Goal: Task Accomplishment & Management: Manage account settings

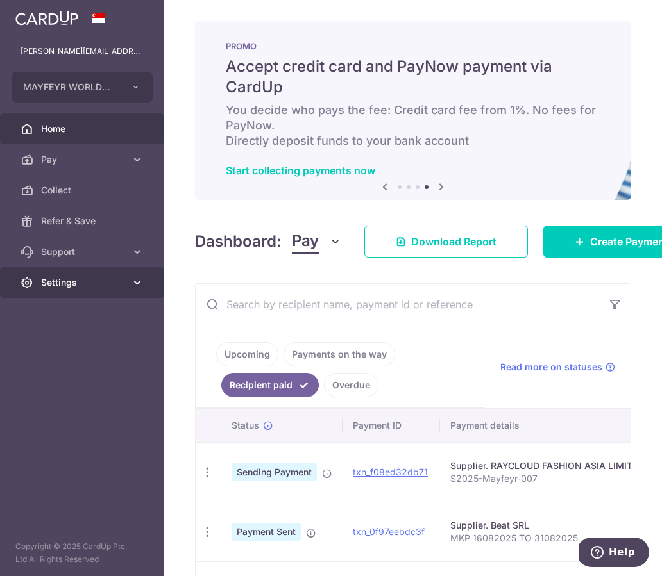
scroll to position [121, 0]
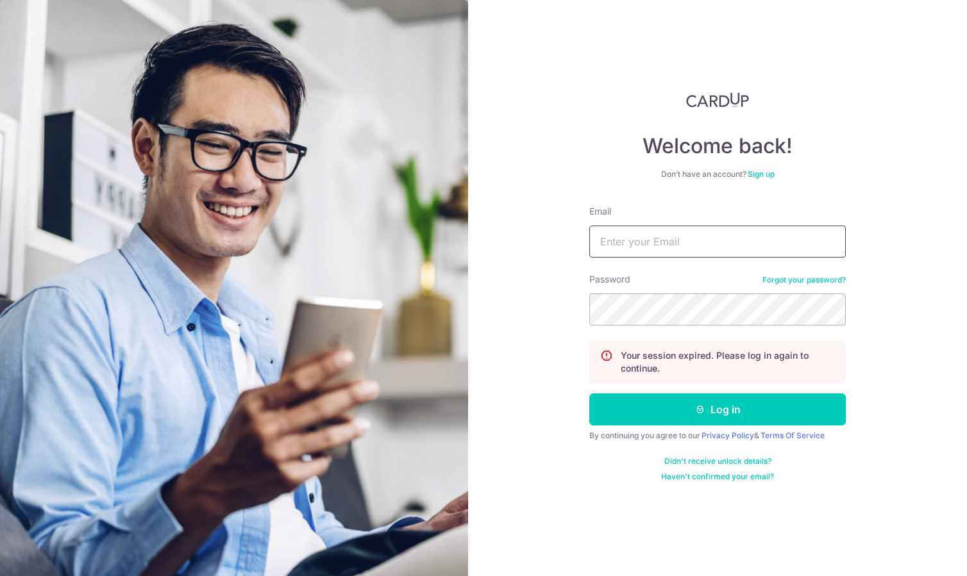
click at [705, 245] on input "Email" at bounding box center [717, 242] width 256 height 32
type input "[PERSON_NAME][EMAIL_ADDRESS][DOMAIN_NAME]"
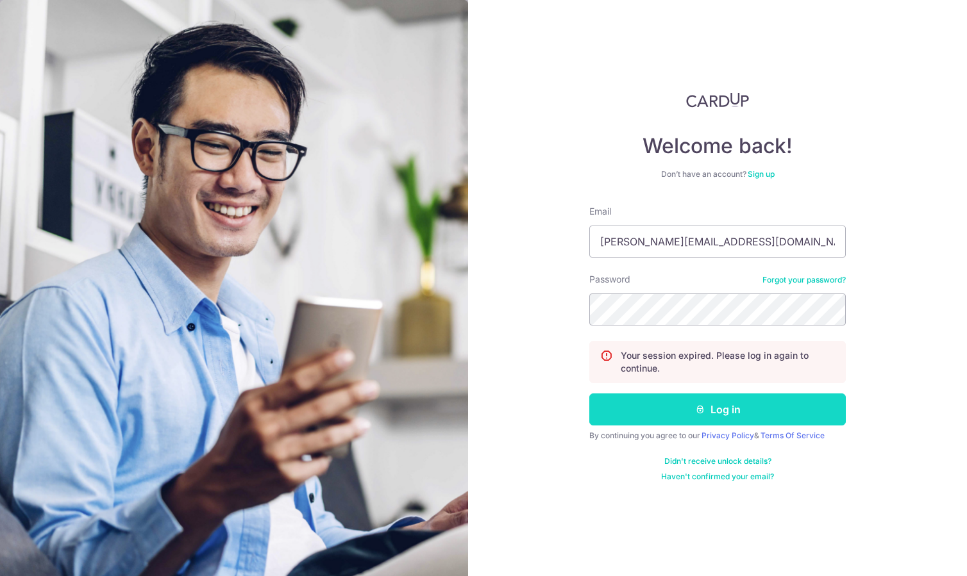
click at [709, 413] on button "Log in" at bounding box center [717, 410] width 256 height 32
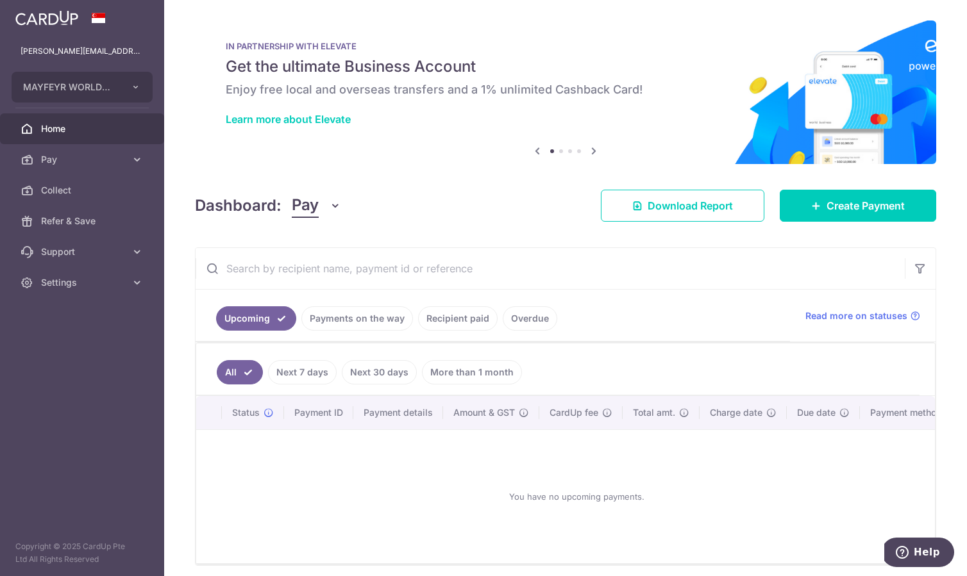
click at [468, 322] on link "Recipient paid" at bounding box center [457, 318] width 79 height 24
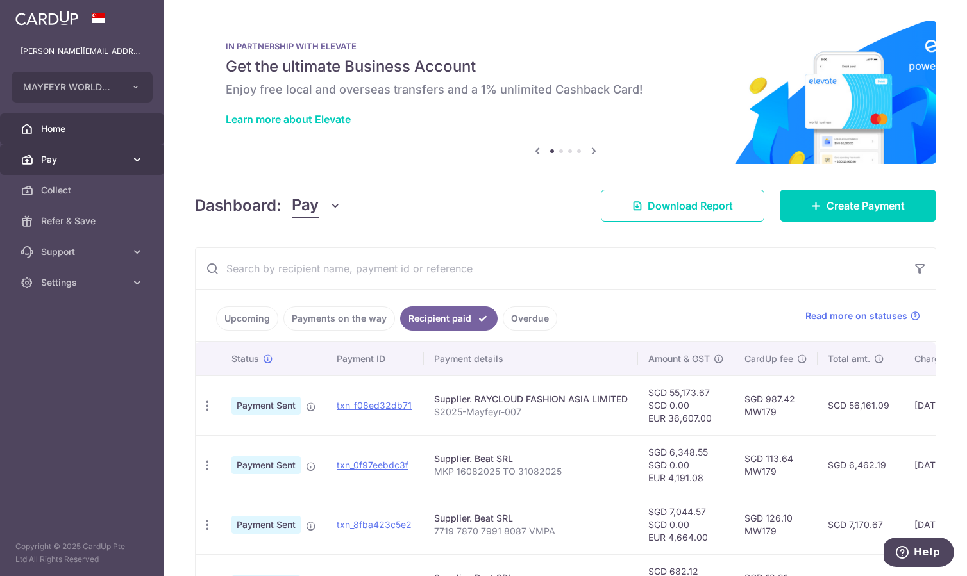
click at [59, 160] on span "Pay" at bounding box center [83, 159] width 85 height 13
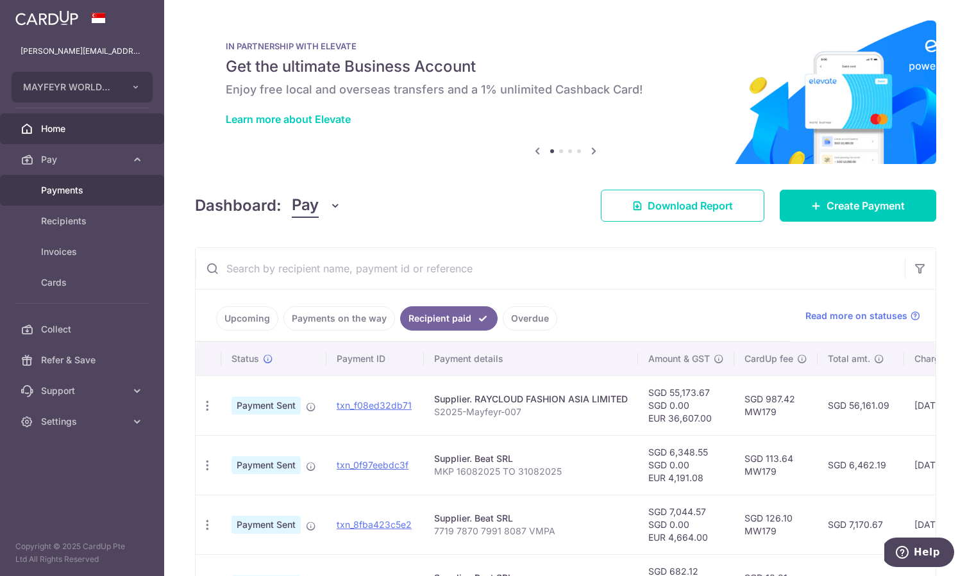
click at [56, 187] on span "Payments" at bounding box center [83, 190] width 85 height 13
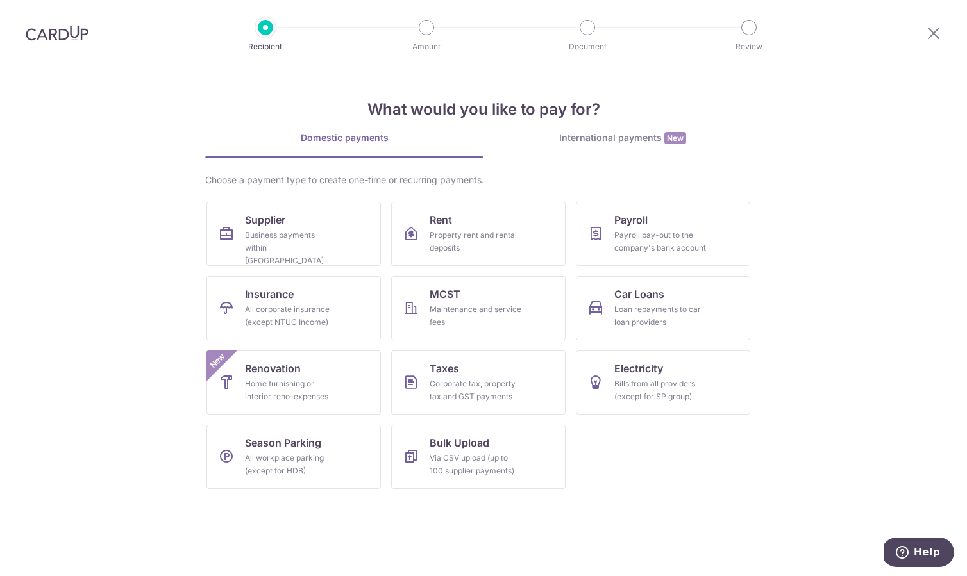
click at [68, 42] on div at bounding box center [57, 33] width 114 height 67
click at [71, 31] on img at bounding box center [57, 33] width 63 height 15
